Goal: Information Seeking & Learning: Learn about a topic

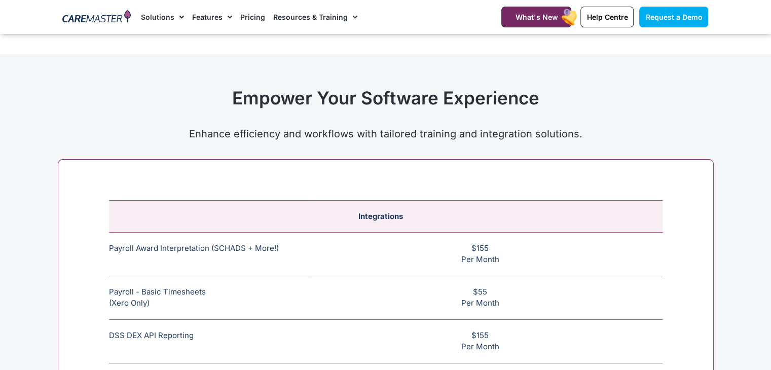
scroll to position [3743, 0]
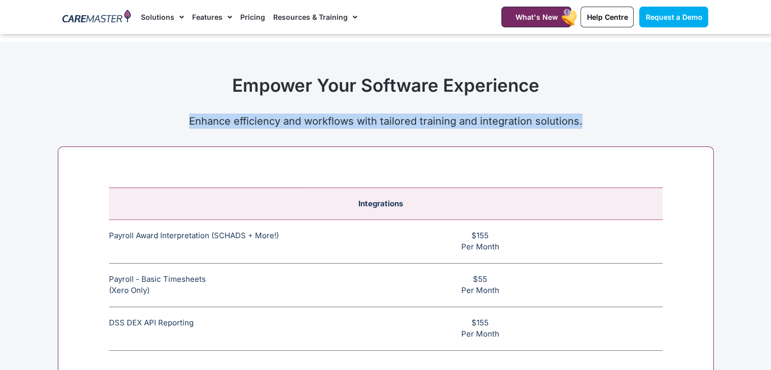
drag, startPoint x: 187, startPoint y: 116, endPoint x: 578, endPoint y: 118, distance: 390.6
click at [578, 118] on p "Enhance efficiency and workflows with tailored training and integration solutio…" at bounding box center [385, 120] width 645 height 15
copy p "Enhance efficiency and workflows with tailored training and integration solutio…"
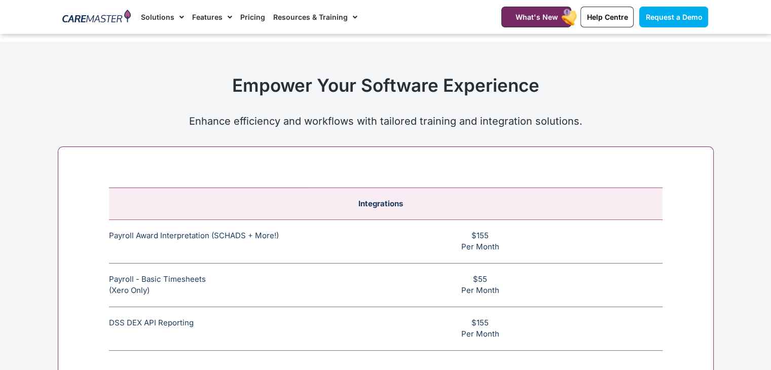
click at [415, 74] on h2 "Empower Your Software Experience" at bounding box center [385, 84] width 645 height 21
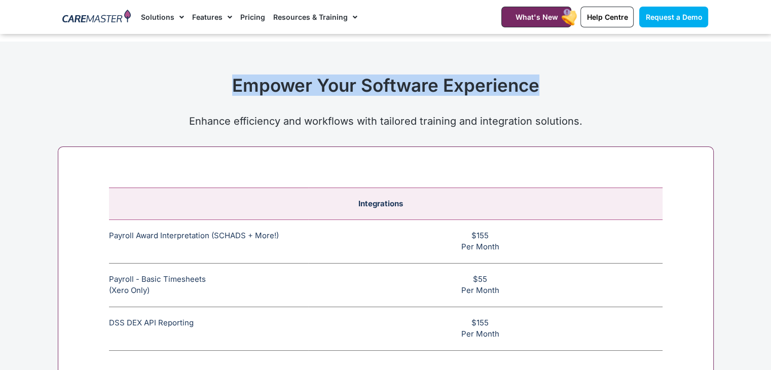
drag, startPoint x: 554, startPoint y: 81, endPoint x: 235, endPoint y: 53, distance: 319.8
click at [235, 53] on section "Empower Your Software Experience Enhance efficiency and workflows with tailored…" at bounding box center [385, 91] width 771 height 99
copy h2 "Empower Your Software Experience"
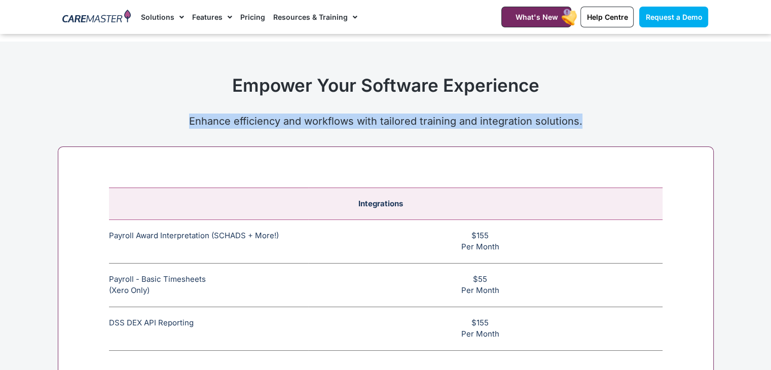
drag, startPoint x: 179, startPoint y: 122, endPoint x: 574, endPoint y: 121, distance: 395.6
click at [582, 119] on p "Enhance efficiency and workflows with tailored training and integration solutio…" at bounding box center [385, 120] width 645 height 15
copy p "Enhance efficiency and workflows with tailored training and integration solutio…"
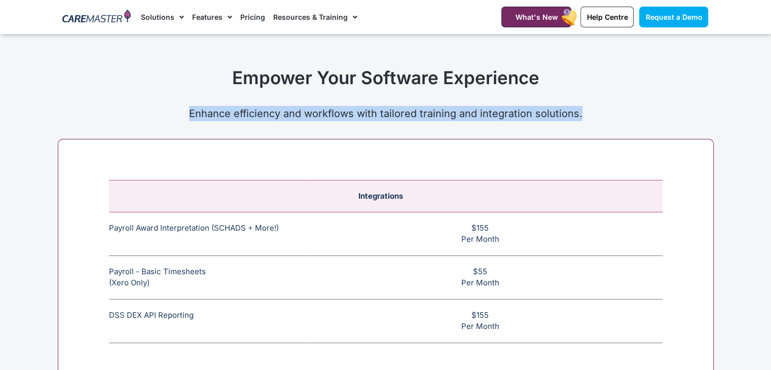
scroll to position [3713, 0]
